Goal: Complete application form

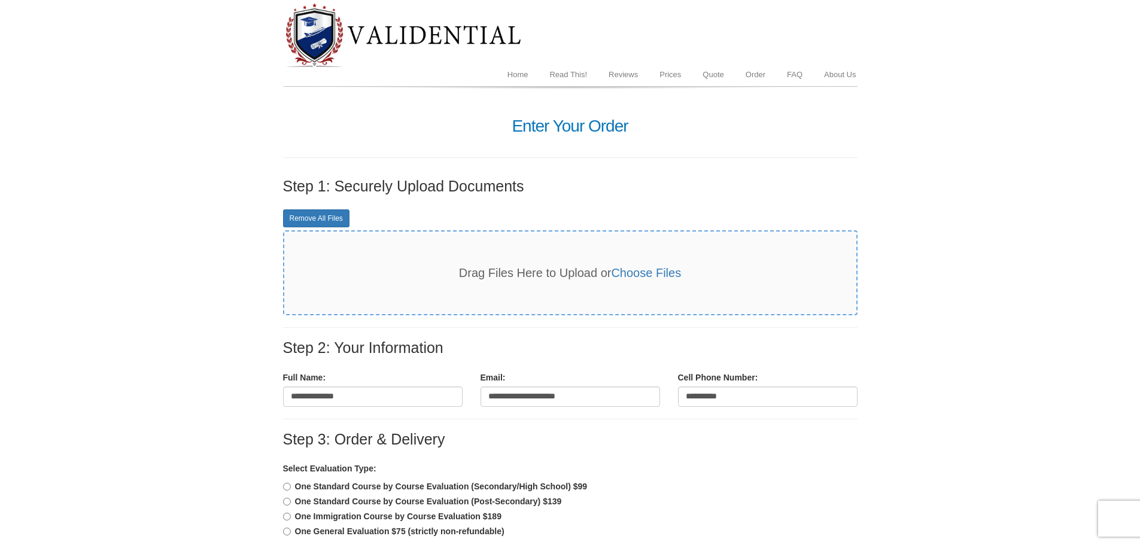
select select "***"
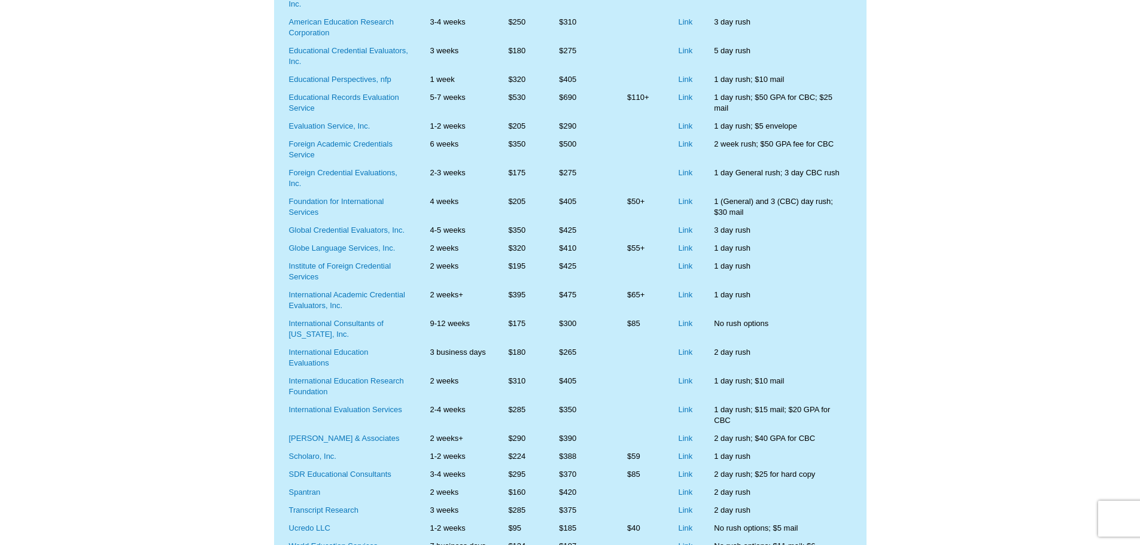
scroll to position [359, 0]
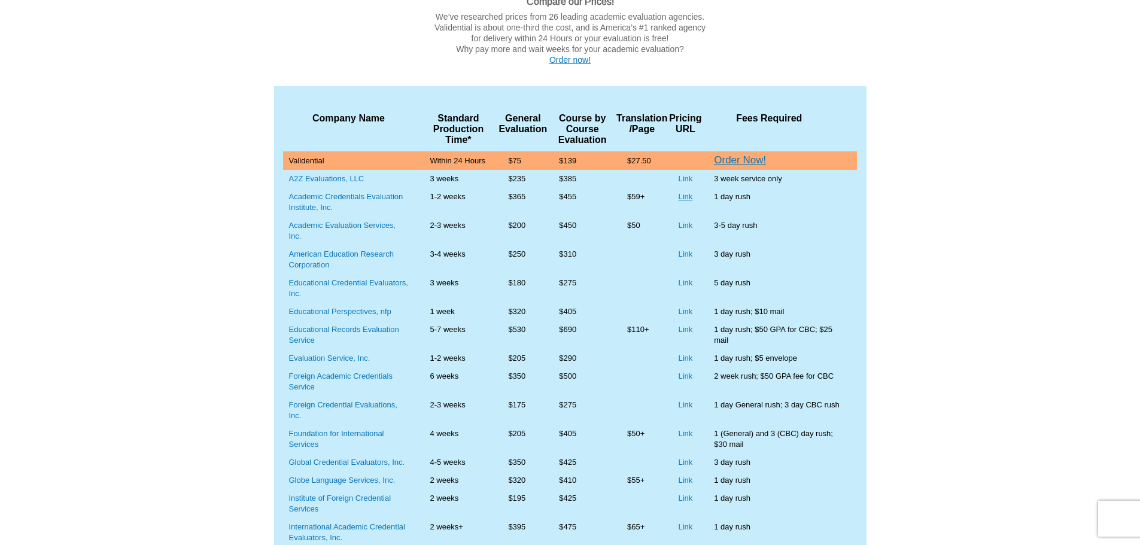
click at [680, 199] on link "Link" at bounding box center [685, 196] width 14 height 9
click at [683, 405] on link "Link" at bounding box center [685, 404] width 14 height 9
